Goal: Task Accomplishment & Management: Complete application form

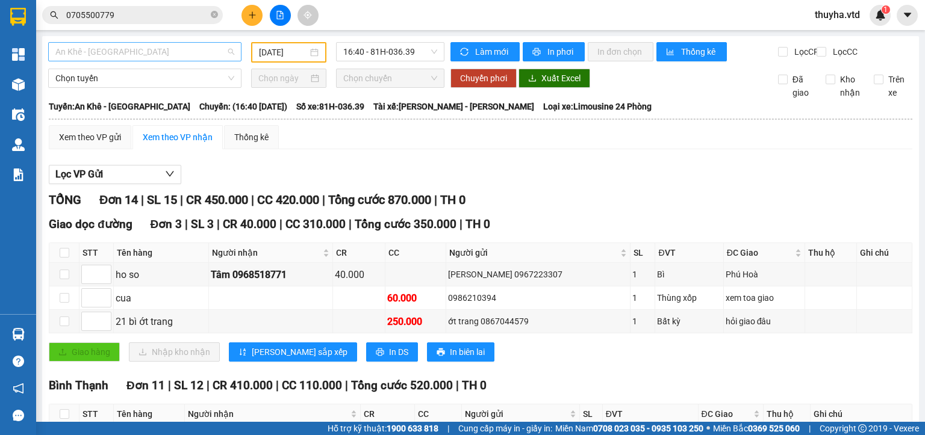
click at [120, 55] on span "An Khê - [GEOGRAPHIC_DATA]" at bounding box center [144, 52] width 179 height 18
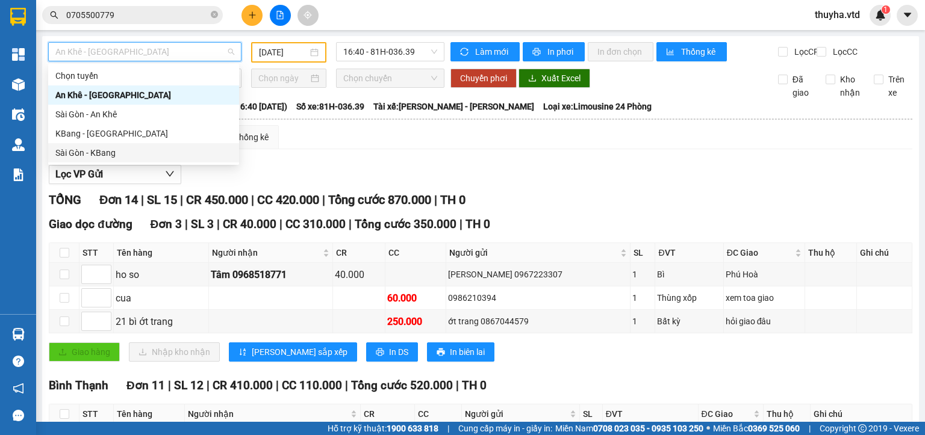
click at [95, 151] on div "Sài Gòn - KBang" at bounding box center [143, 152] width 176 height 13
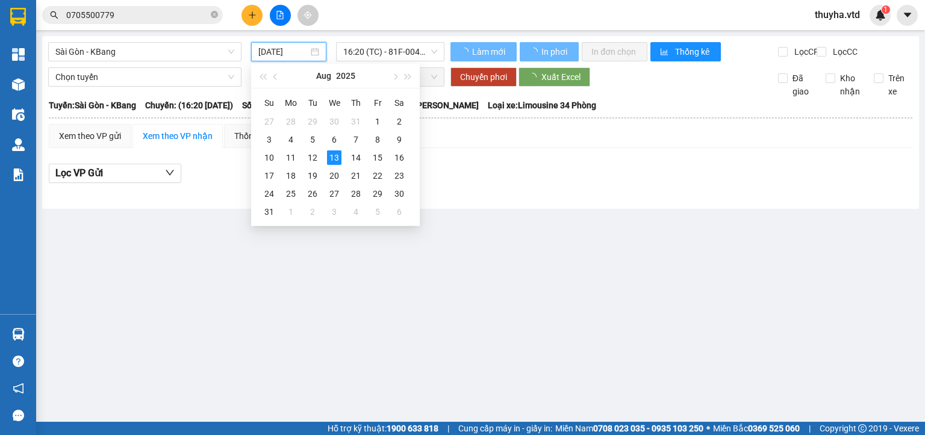
click at [302, 54] on input "[DATE]" at bounding box center [282, 51] width 49 height 13
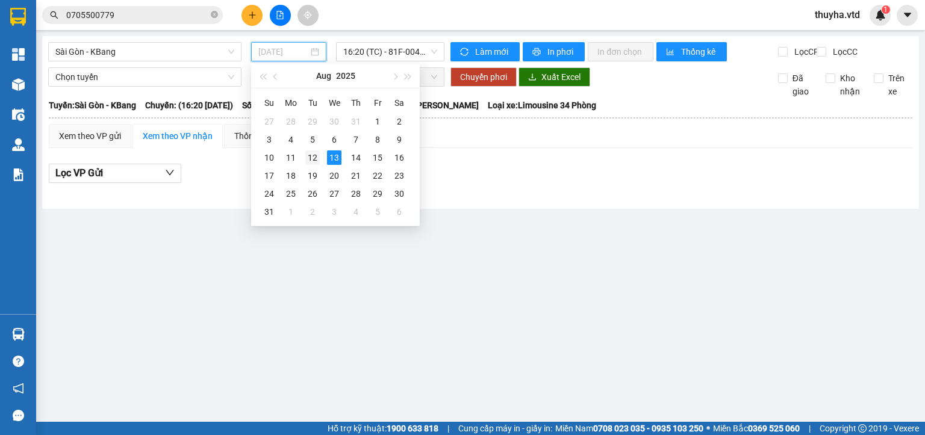
click at [311, 160] on div "12" at bounding box center [312, 157] width 14 height 14
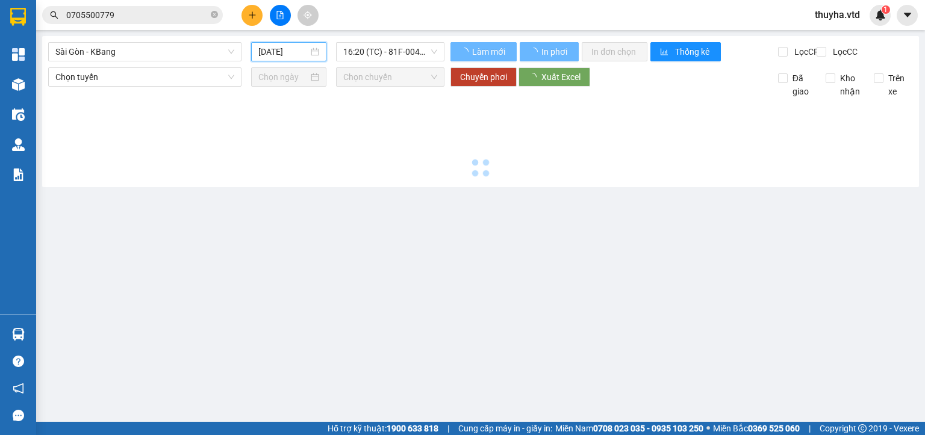
type input "[DATE]"
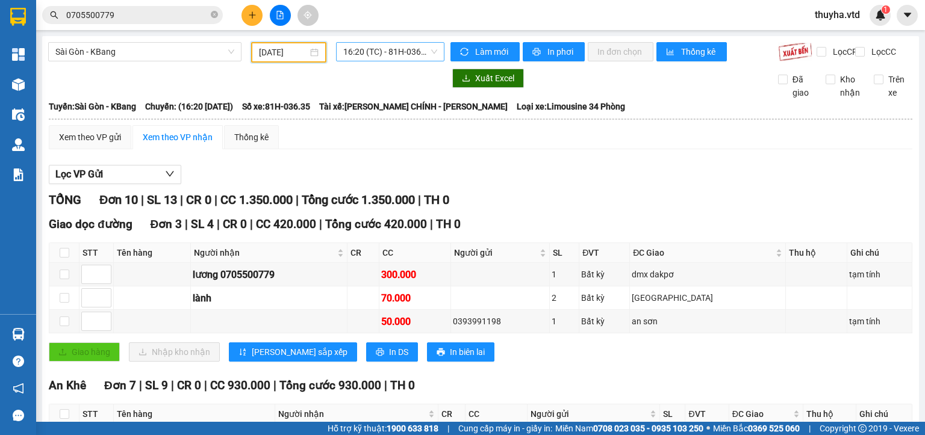
click at [374, 52] on span "16:20 (TC) - 81H-036.35" at bounding box center [390, 52] width 95 height 18
click at [475, 49] on span "Làm mới" at bounding box center [492, 51] width 35 height 13
click at [564, 51] on span "In phơi" at bounding box center [561, 51] width 28 height 13
click at [364, 57] on span "16:20 (TC) - 81H-036.35" at bounding box center [390, 52] width 95 height 18
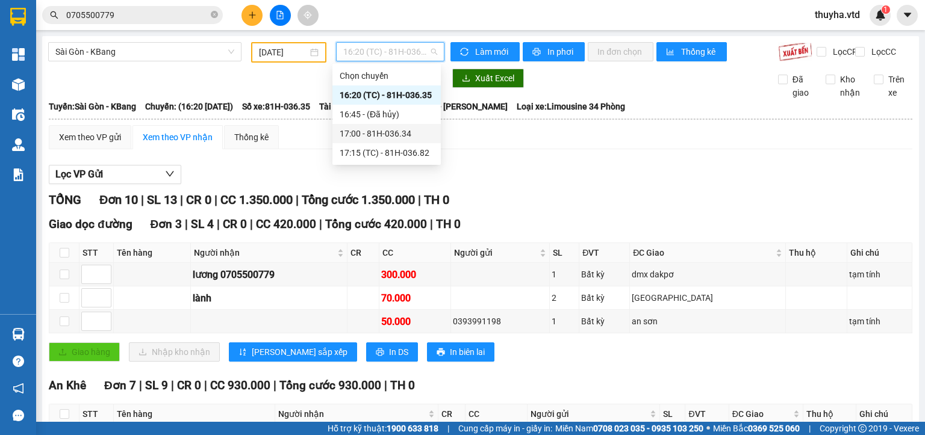
click at [389, 136] on div "17:00 - 81H-036.34" at bounding box center [387, 133] width 94 height 13
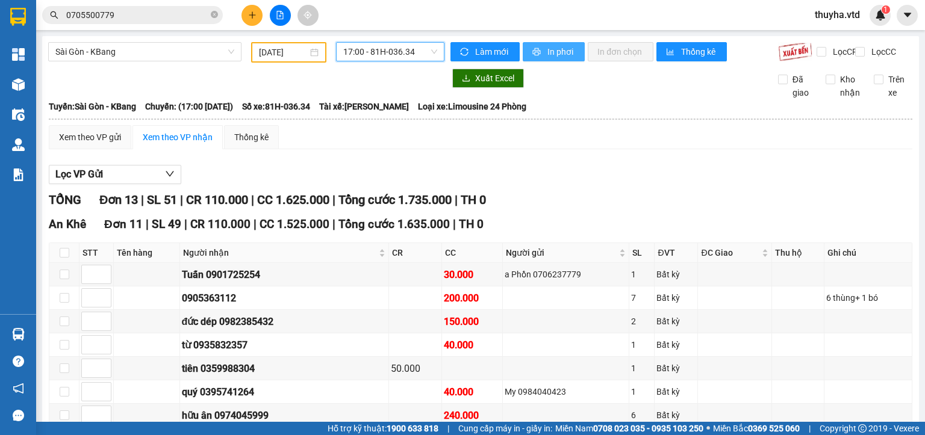
click at [568, 44] on button "In phơi" at bounding box center [554, 51] width 62 height 19
click at [389, 60] on span "17:00 - 81H-036.34" at bounding box center [390, 52] width 95 height 18
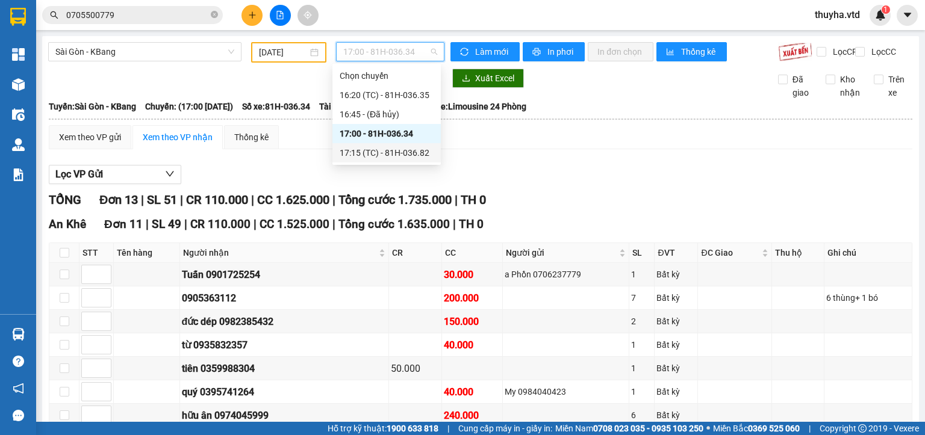
click at [397, 158] on div "17:15 (TC) - 81H-036.82" at bounding box center [387, 152] width 94 height 13
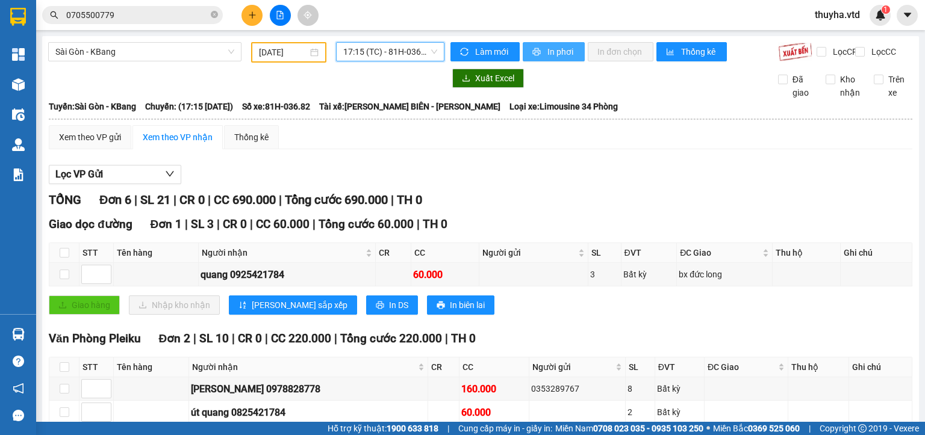
click at [537, 58] on button "In phơi" at bounding box center [554, 51] width 62 height 19
click at [98, 49] on span "Sài Gòn - KBang" at bounding box center [144, 52] width 179 height 18
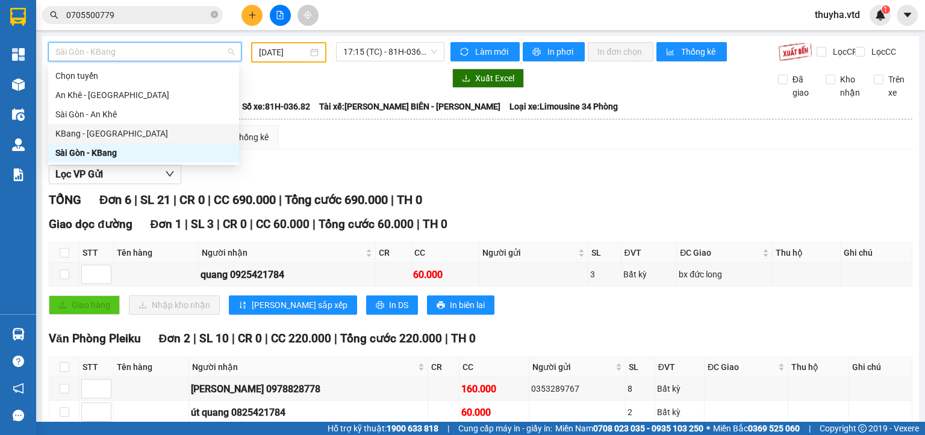
click at [75, 134] on div "KBang - [GEOGRAPHIC_DATA]" at bounding box center [143, 133] width 176 height 13
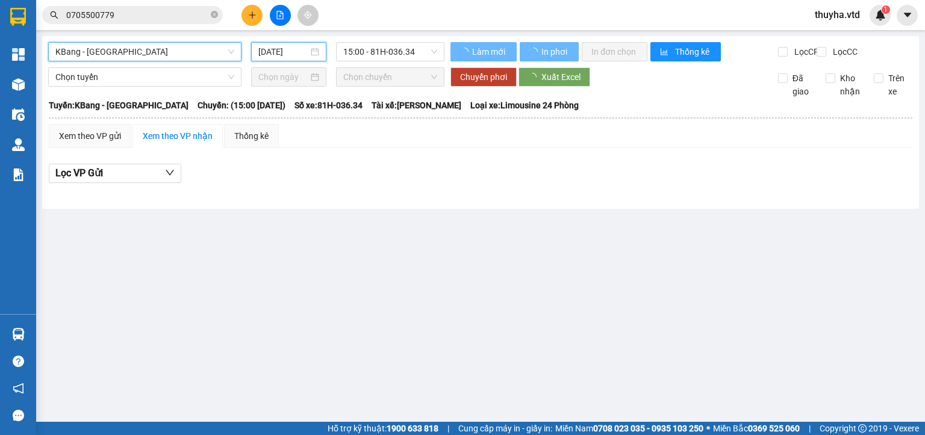
click at [259, 48] on input "[DATE]" at bounding box center [282, 51] width 49 height 13
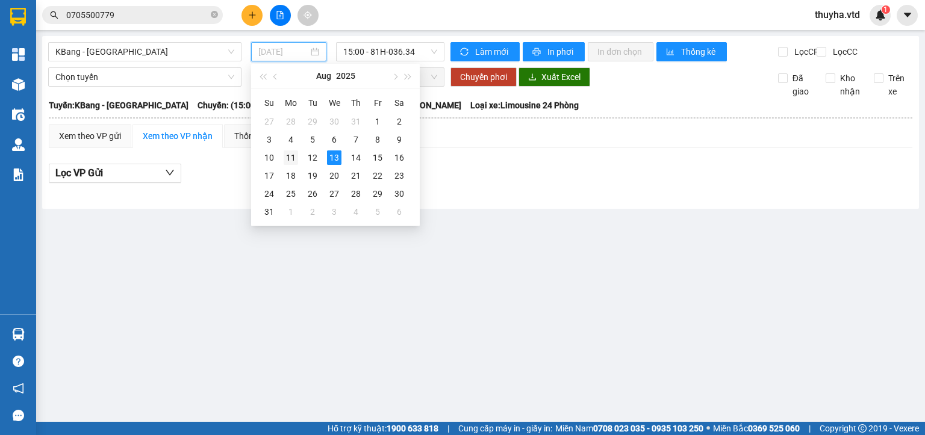
click at [290, 157] on div "11" at bounding box center [291, 157] width 14 height 14
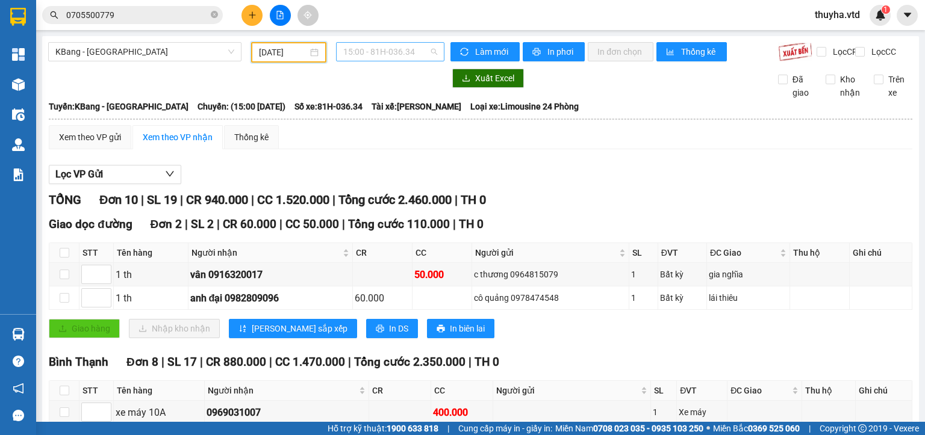
click at [376, 48] on span "15:00 - 81H-036.34" at bounding box center [390, 52] width 95 height 18
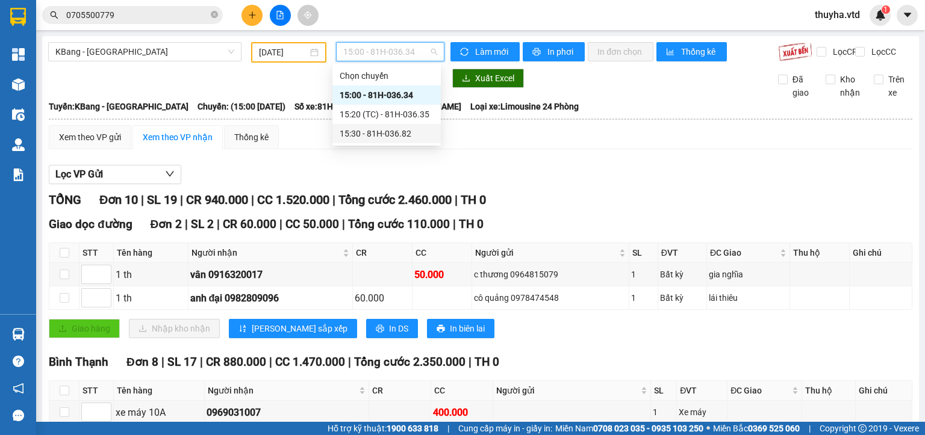
click at [389, 136] on div "15:30 - 81H-036.82" at bounding box center [387, 133] width 94 height 13
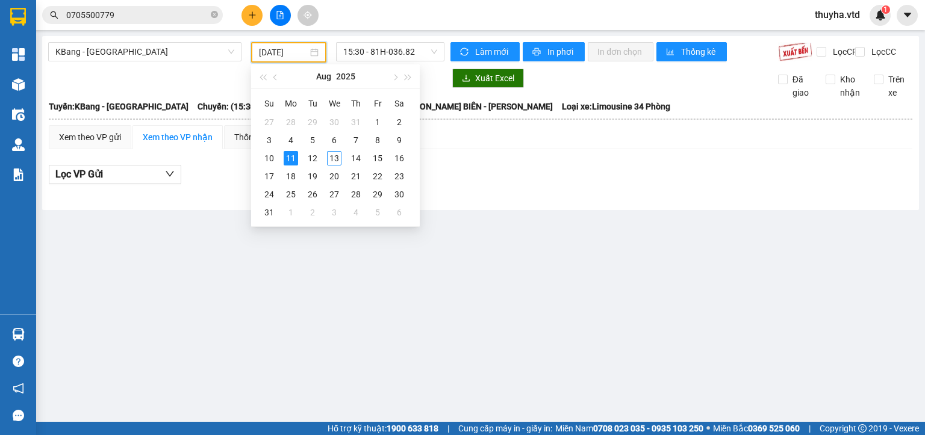
click at [262, 51] on input "[DATE]" at bounding box center [283, 52] width 48 height 13
type input "[DATE]"
click at [378, 61] on div "15:30 - 81H-036.82" at bounding box center [390, 52] width 119 height 20
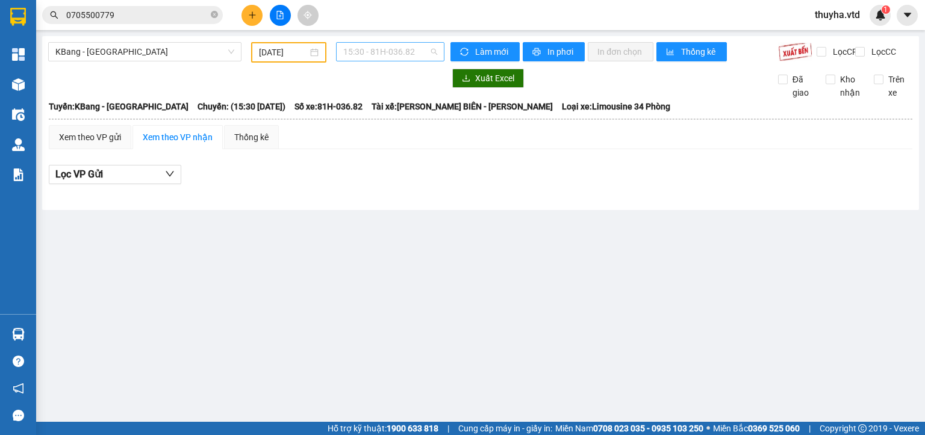
click at [377, 54] on span "15:30 - 81H-036.82" at bounding box center [390, 52] width 95 height 18
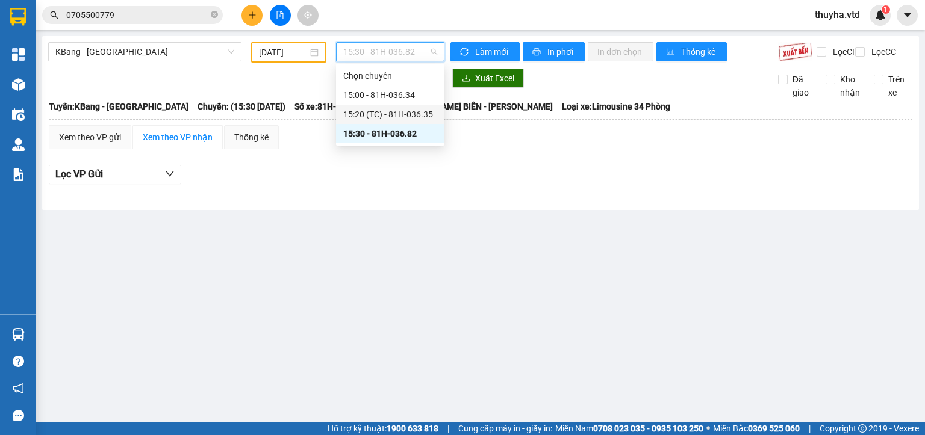
click at [407, 110] on div "15:20 (TC) - 81H-036.35" at bounding box center [390, 114] width 94 height 13
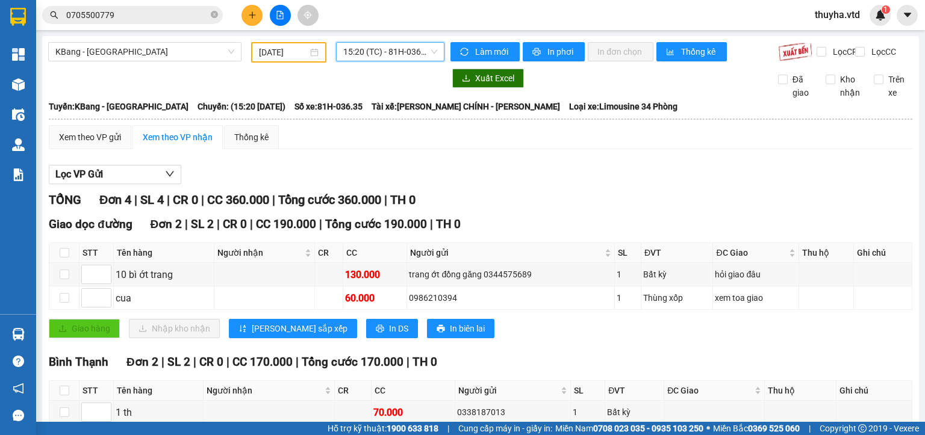
click at [364, 54] on span "15:20 (TC) - 81H-036.35" at bounding box center [390, 52] width 95 height 18
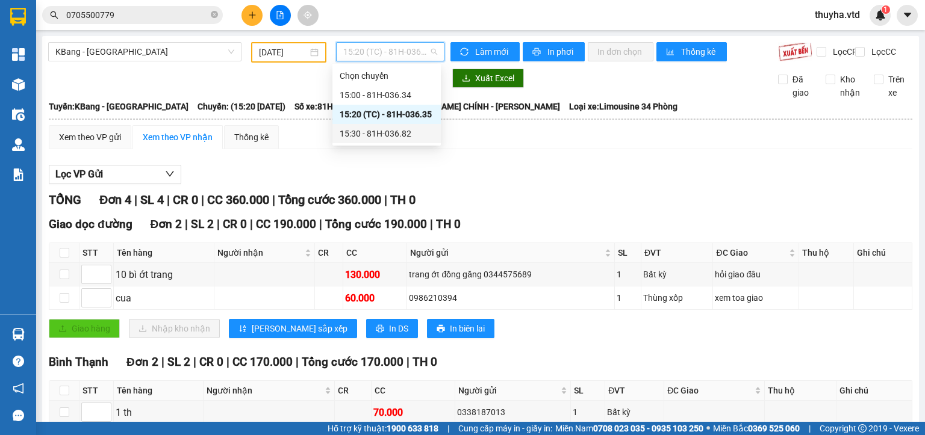
click at [582, 181] on div "Lọc VP Gửi" at bounding box center [480, 175] width 863 height 20
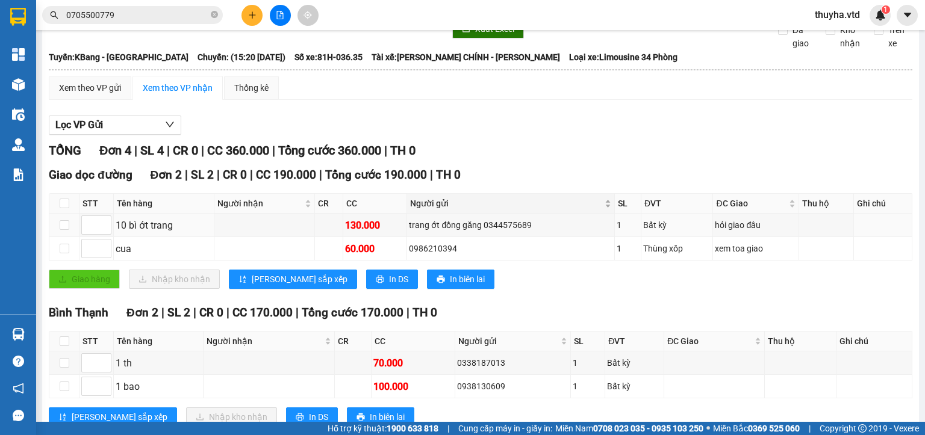
scroll to position [94, 0]
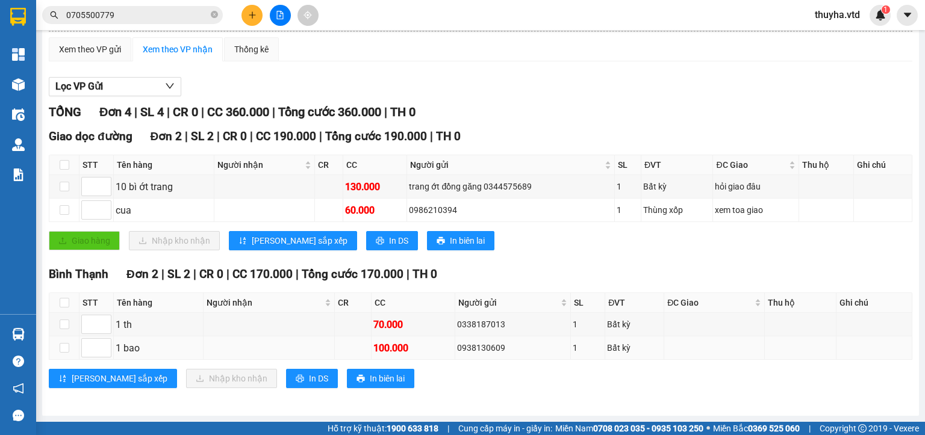
click at [474, 350] on div "0938130609" at bounding box center [512, 347] width 111 height 13
copy div "0938130609"
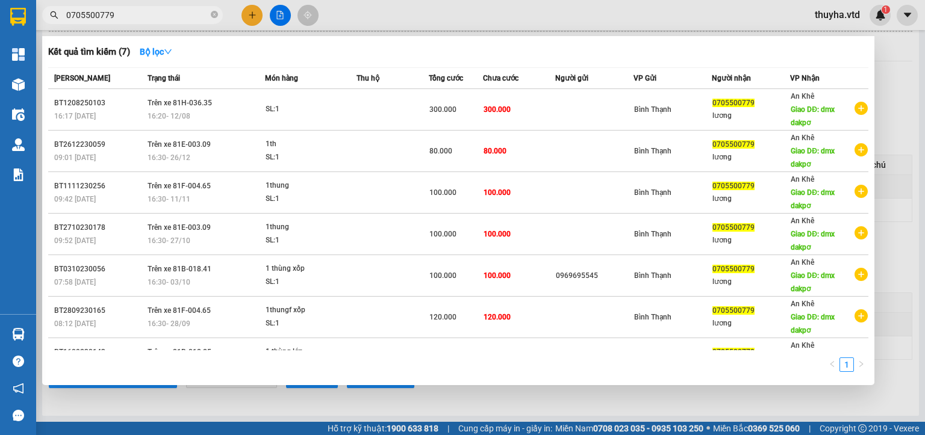
click at [128, 13] on input "0705500779" at bounding box center [137, 14] width 142 height 13
paste input "93813060"
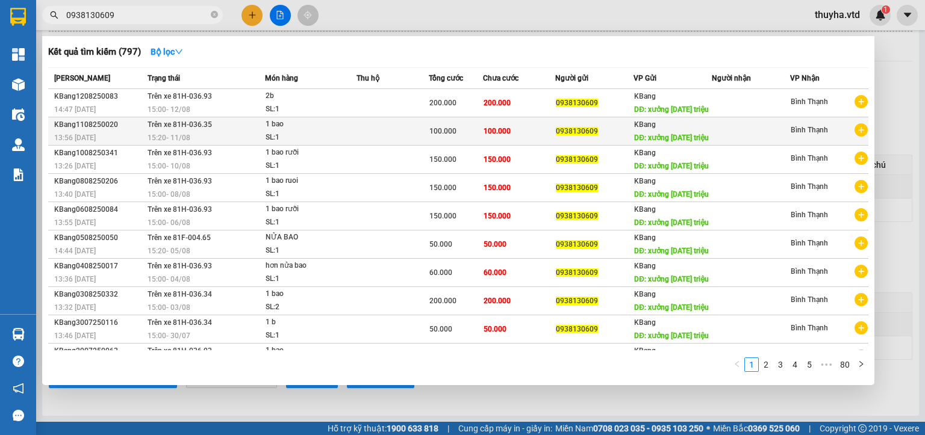
type input "0938130609"
click at [417, 146] on td at bounding box center [392, 131] width 72 height 28
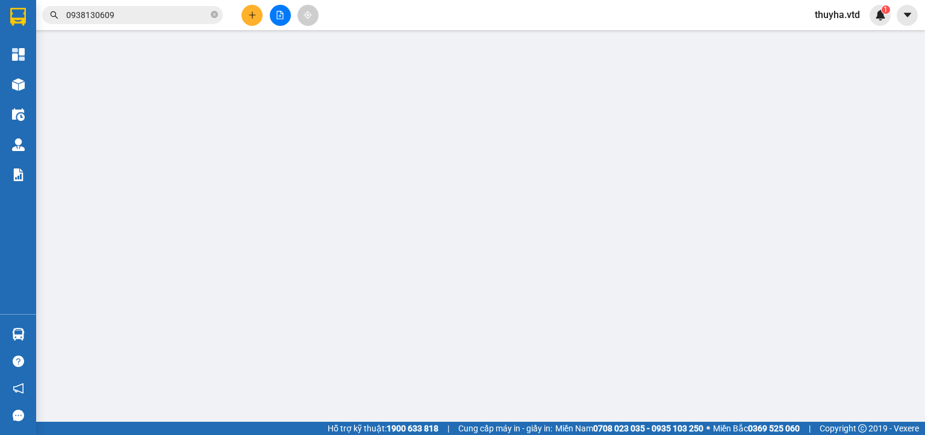
type input "0938130609"
type input "xưởng [DATE] triệu"
type input "100.000"
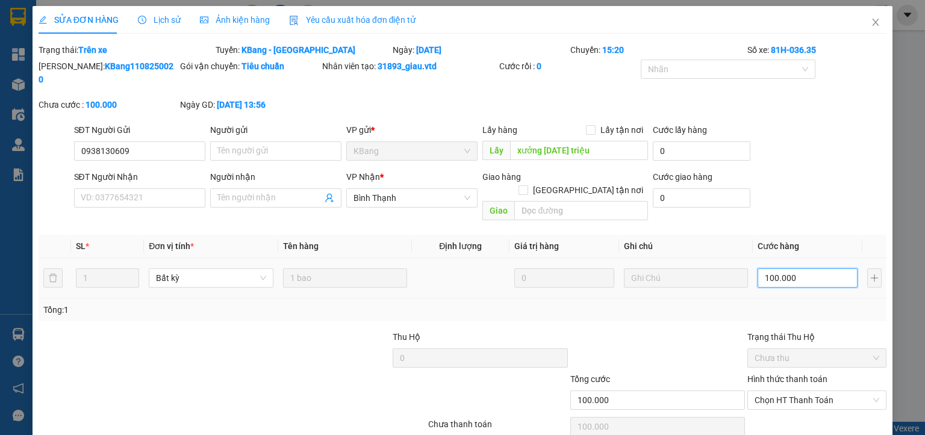
click at [805, 268] on input "100.000" at bounding box center [807, 277] width 100 height 19
type input "7"
type input "70"
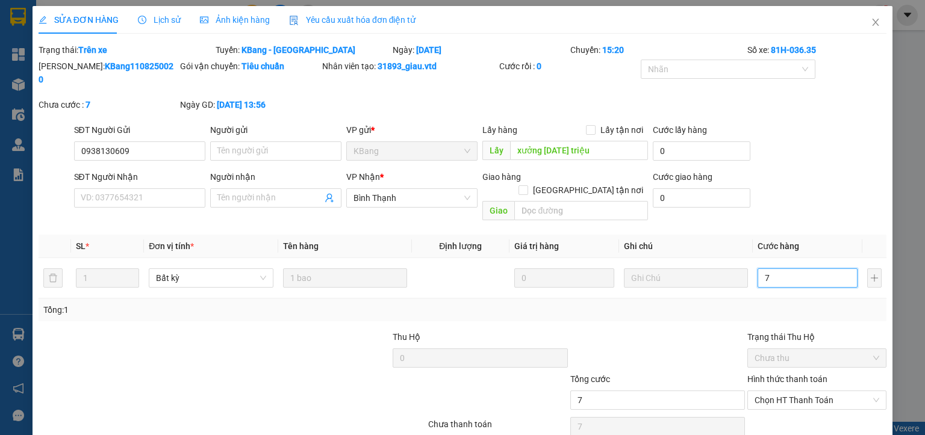
type input "70"
type input "700"
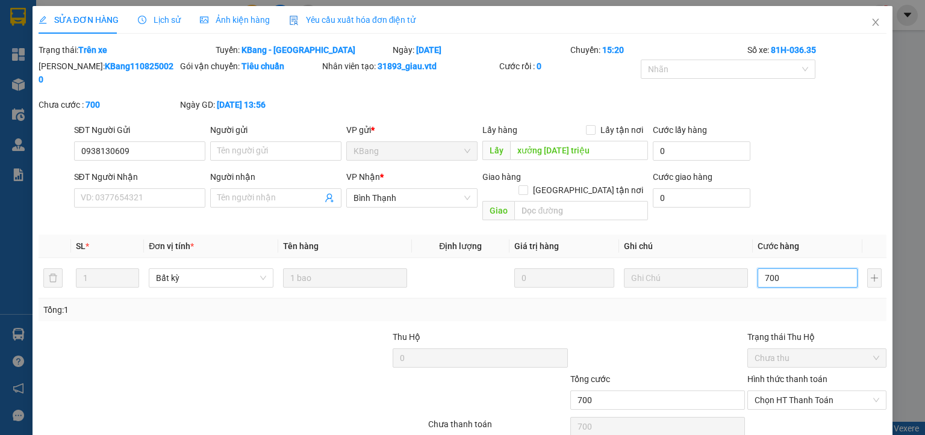
type input "7.000"
type input "70.000"
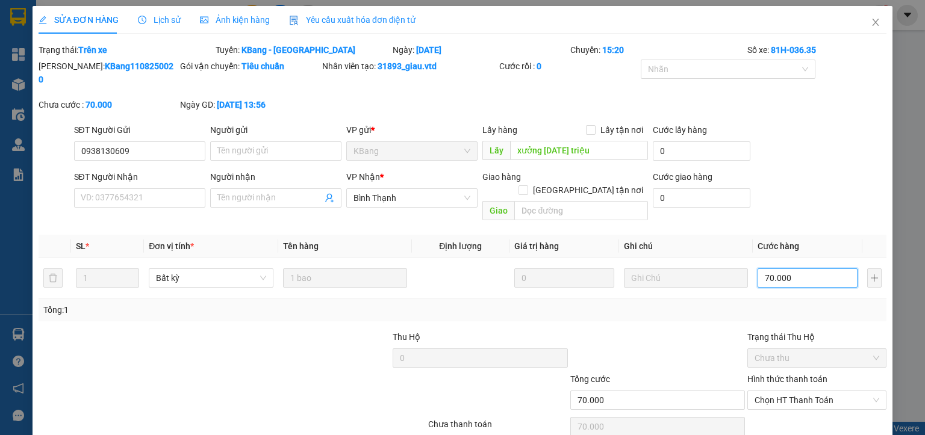
scroll to position [28, 0]
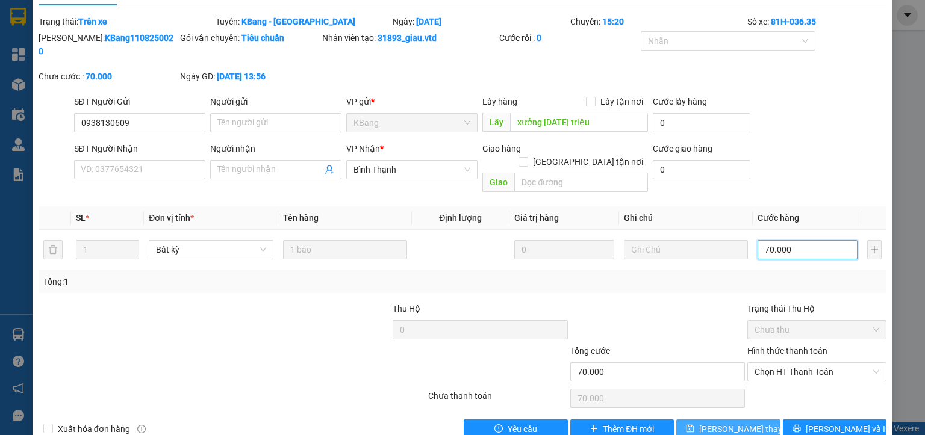
type input "70.000"
click at [752, 420] on button "[PERSON_NAME] thay đổi" at bounding box center [728, 429] width 104 height 19
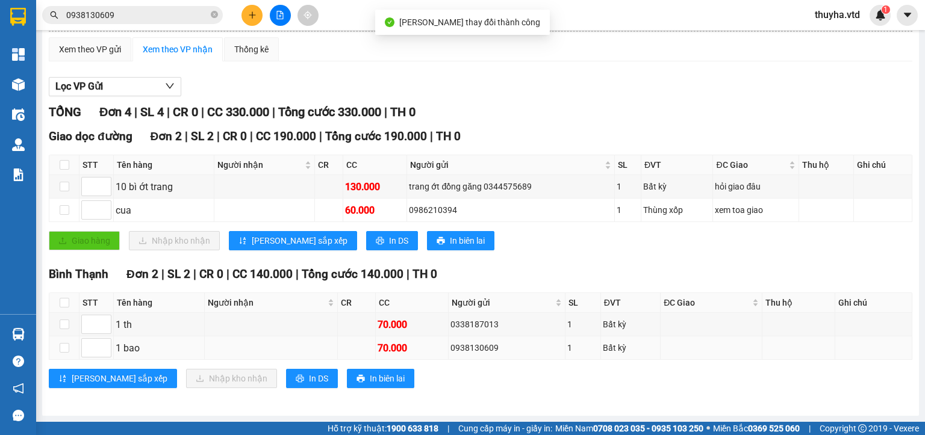
scroll to position [94, 0]
click at [471, 329] on div "0338187013" at bounding box center [506, 324] width 113 height 13
copy div "0338187013"
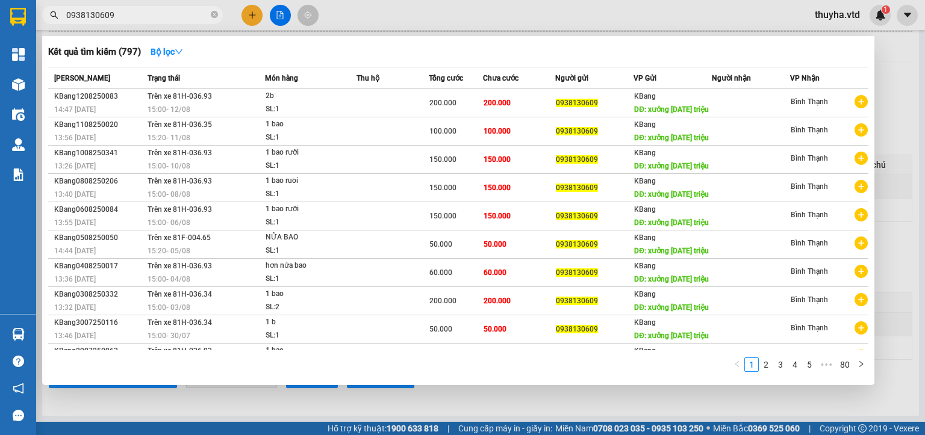
click at [125, 19] on input "0938130609" at bounding box center [137, 14] width 142 height 13
paste input "338187013"
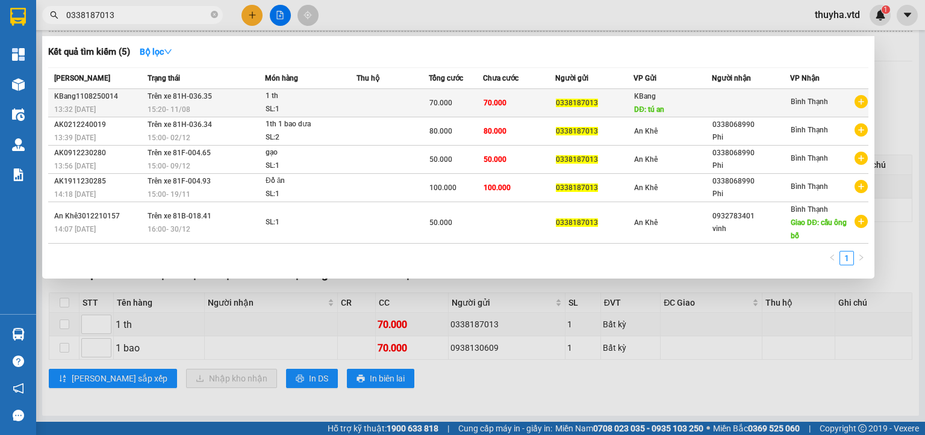
type input "0338187013"
click at [207, 104] on div "15:20 [DATE]" at bounding box center [205, 109] width 117 height 13
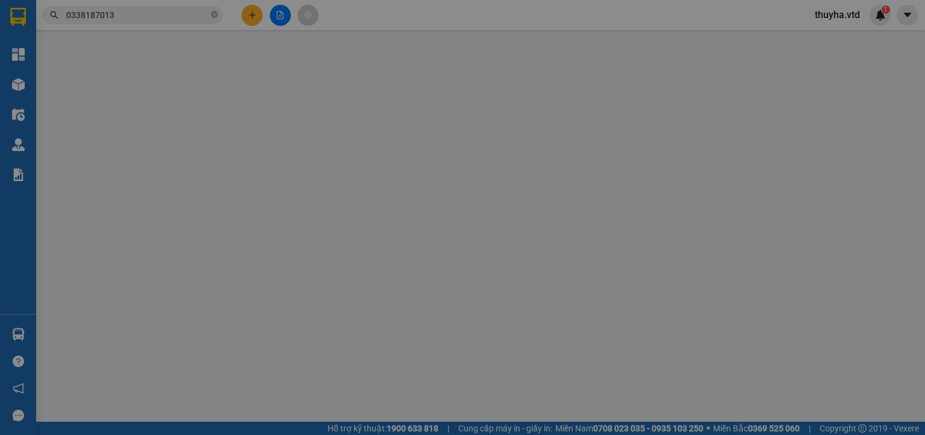
type input "0338187013"
type input "tú an"
type input "70.000"
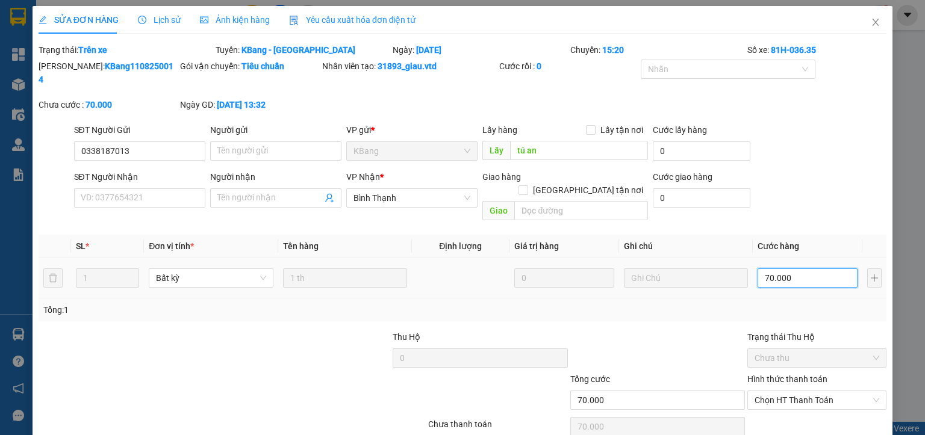
click at [787, 268] on input "70.000" at bounding box center [807, 277] width 100 height 19
type input "1"
type input "10"
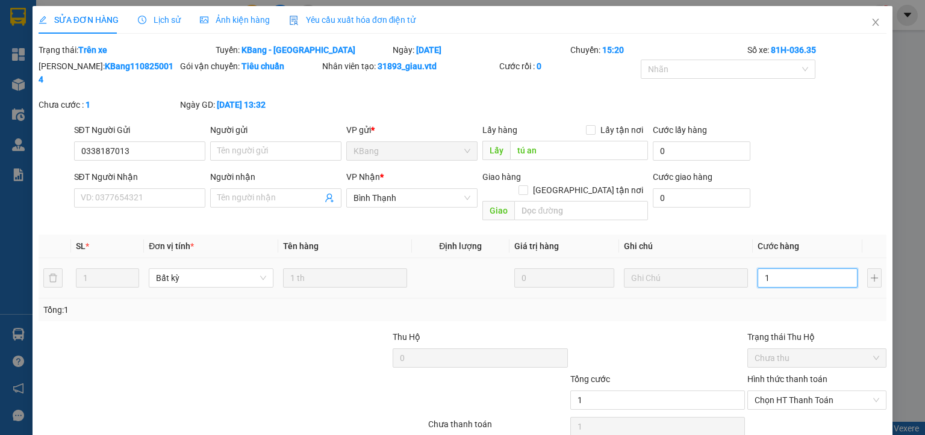
type input "10"
type input "100"
type input "1.000"
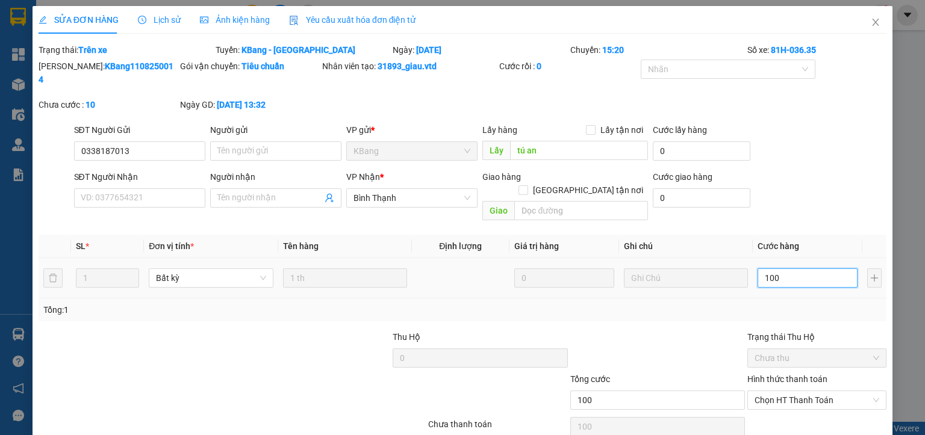
type input "1.000"
type input "10.000"
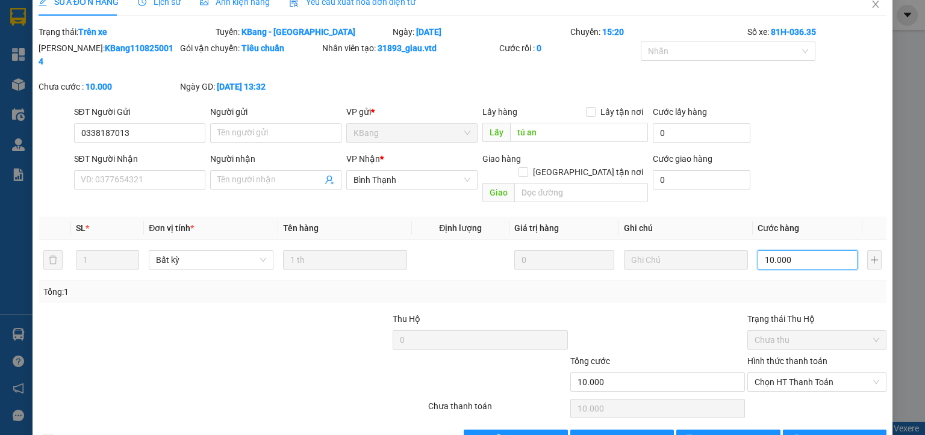
scroll to position [28, 0]
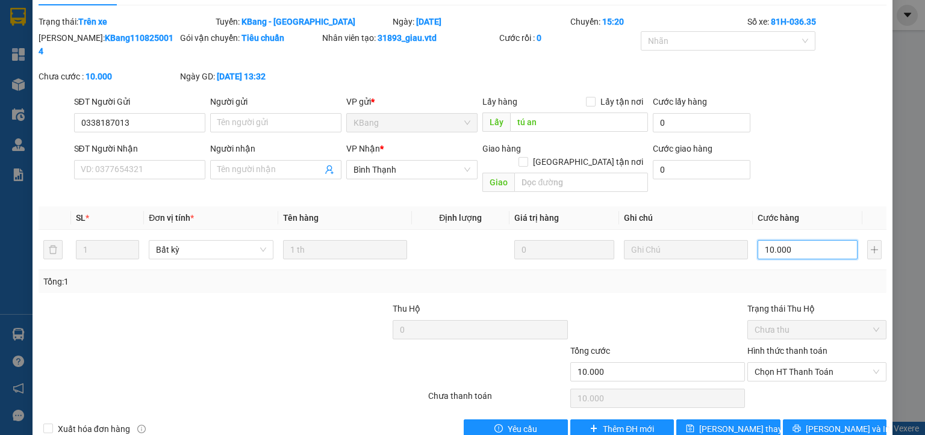
type input "100.000"
click at [743, 423] on span "[PERSON_NAME] thay đổi" at bounding box center [747, 429] width 96 height 13
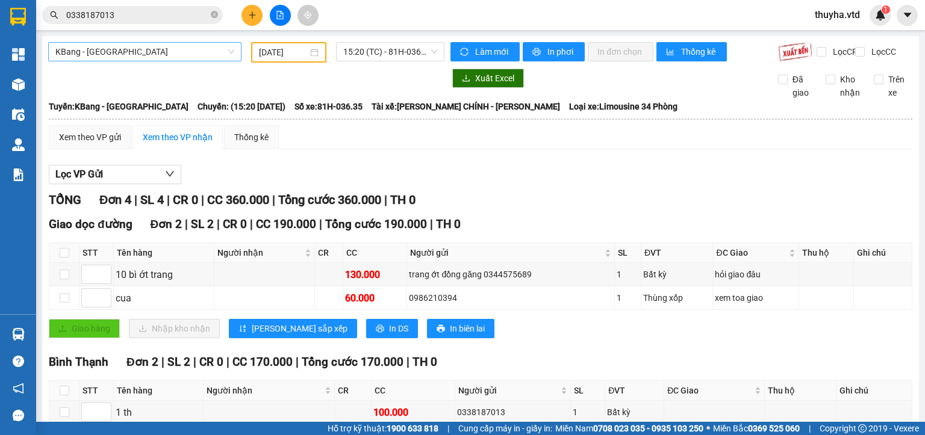
click at [146, 57] on span "KBang - [GEOGRAPHIC_DATA]" at bounding box center [144, 52] width 179 height 18
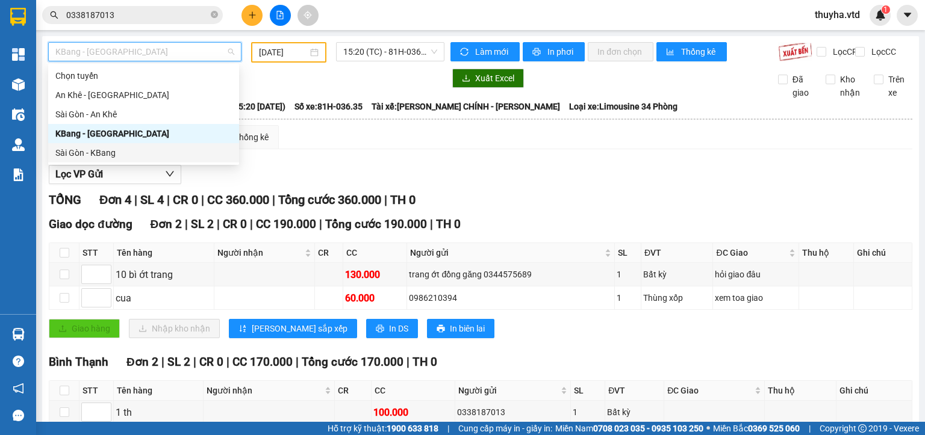
click at [95, 154] on div "Sài Gòn - KBang" at bounding box center [143, 152] width 176 height 13
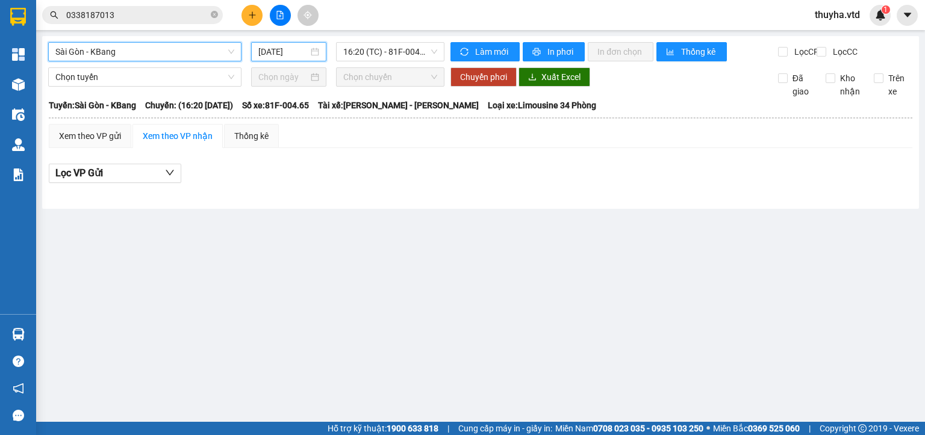
click at [273, 46] on input "[DATE]" at bounding box center [282, 51] width 49 height 13
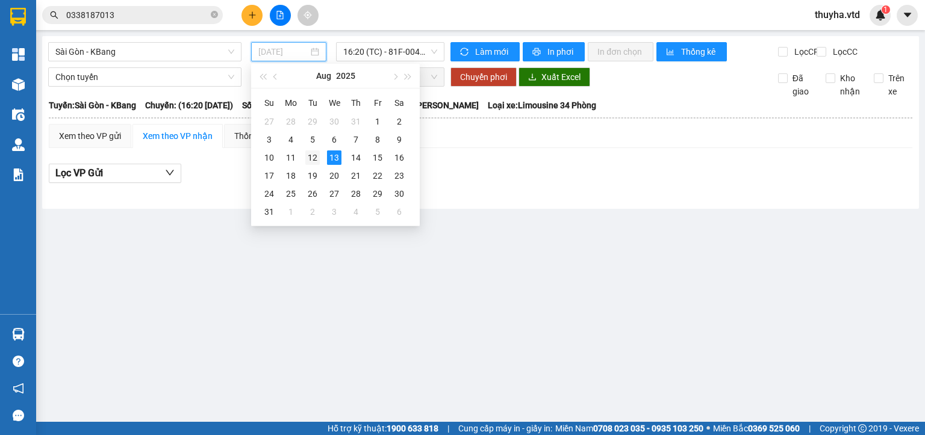
click at [315, 158] on div "12" at bounding box center [312, 157] width 14 height 14
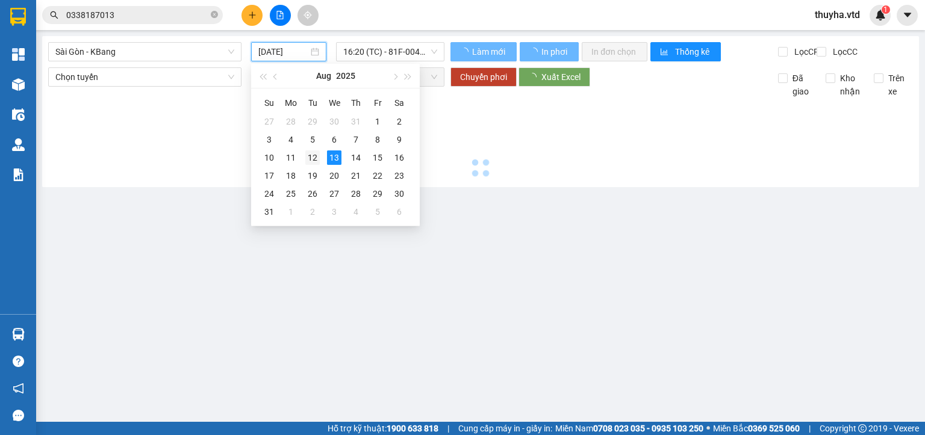
type input "[DATE]"
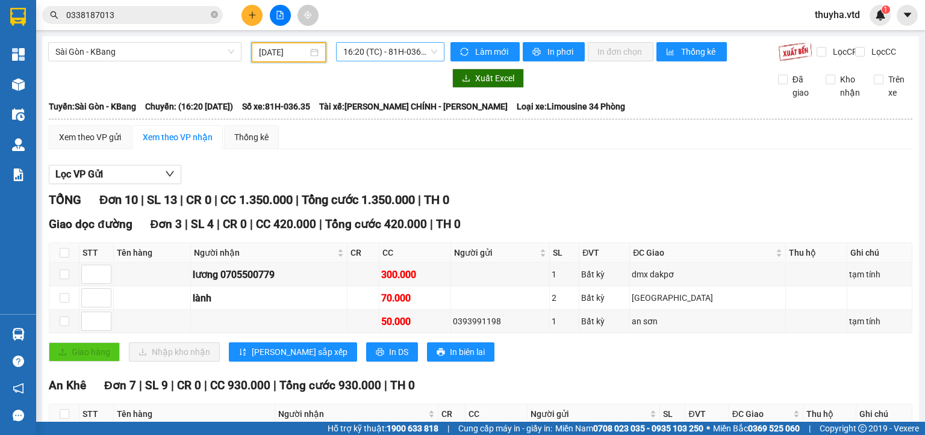
click at [365, 52] on span "16:20 (TC) - 81H-036.35" at bounding box center [390, 52] width 95 height 18
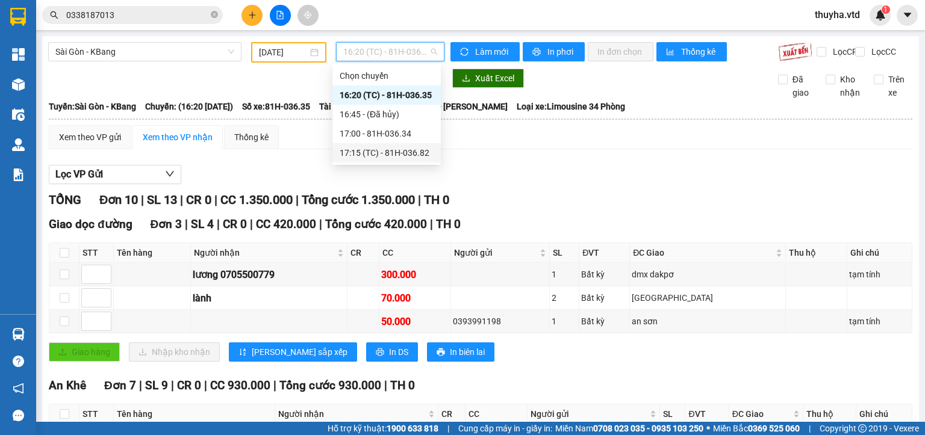
click at [394, 157] on div "17:15 (TC) - 81H-036.82" at bounding box center [387, 152] width 94 height 13
